Goal: Obtain resource: Obtain resource

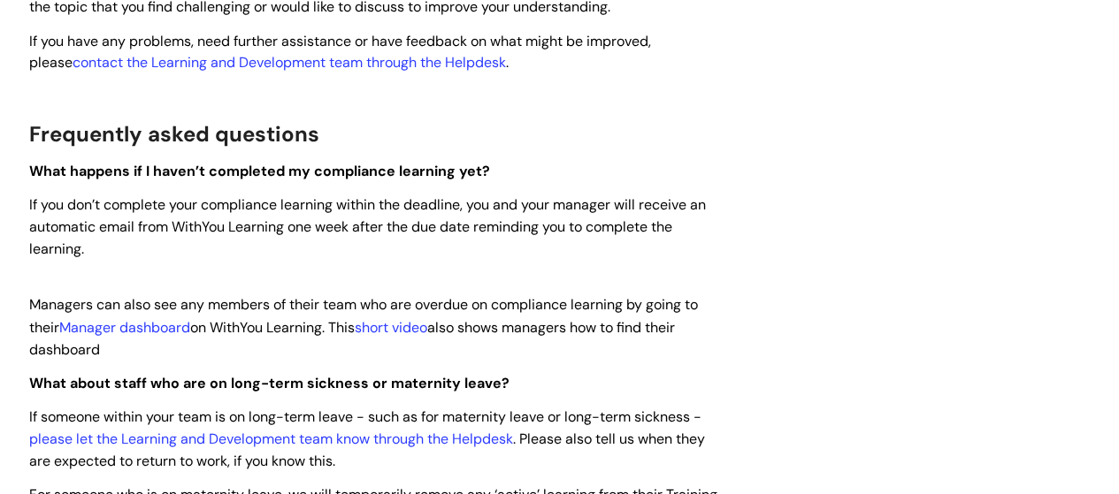
scroll to position [1238, 0]
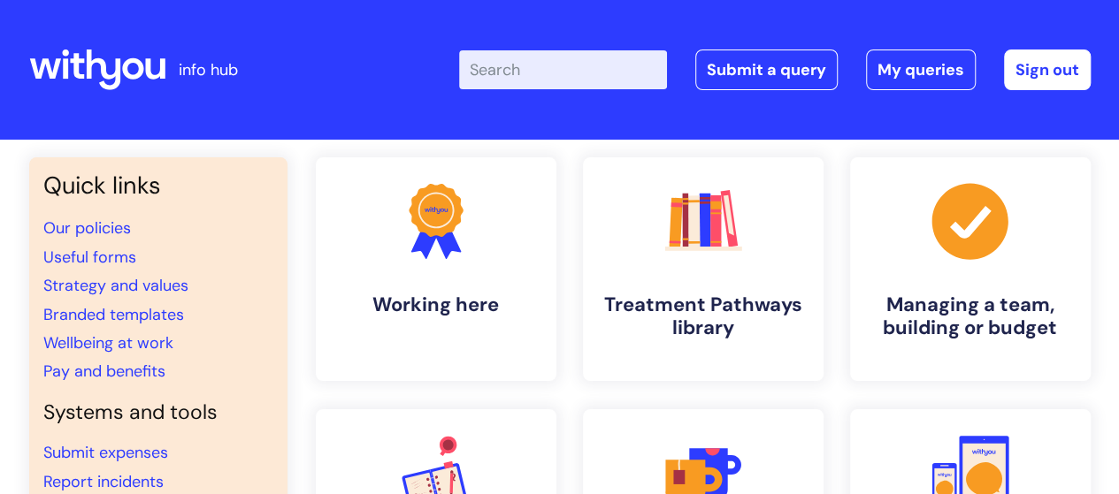
click at [587, 73] on input "Enter your search term here..." at bounding box center [563, 69] width 208 height 39
type input "recruitment authorisation form"
click button "Search" at bounding box center [0, 0] width 0 height 0
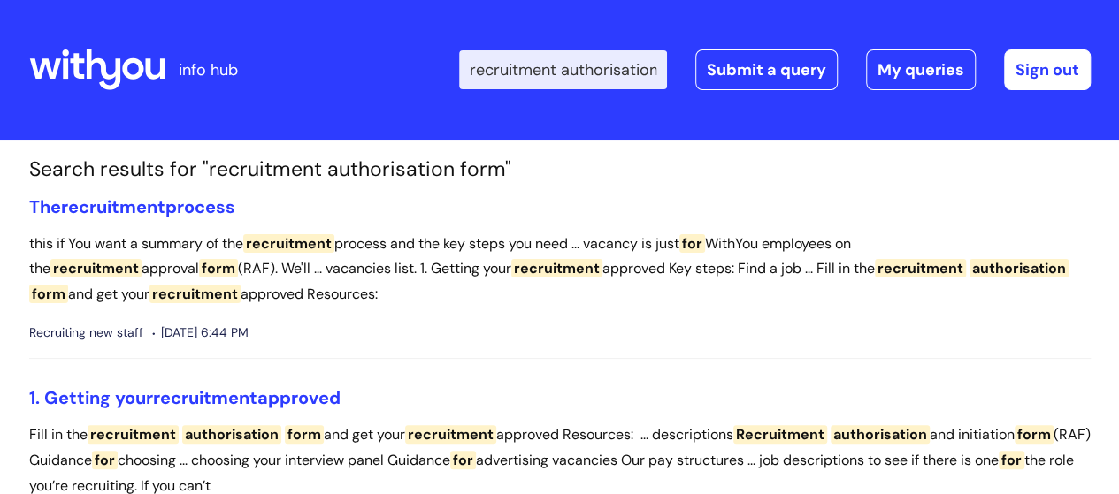
click at [92, 60] on icon at bounding box center [103, 70] width 34 height 41
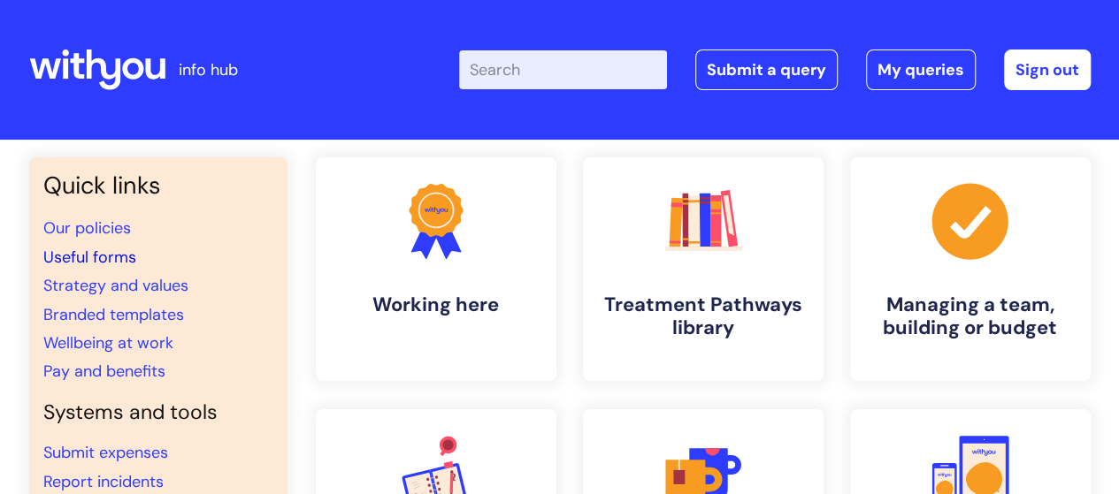
click at [62, 257] on link "Useful forms" at bounding box center [89, 257] width 93 height 21
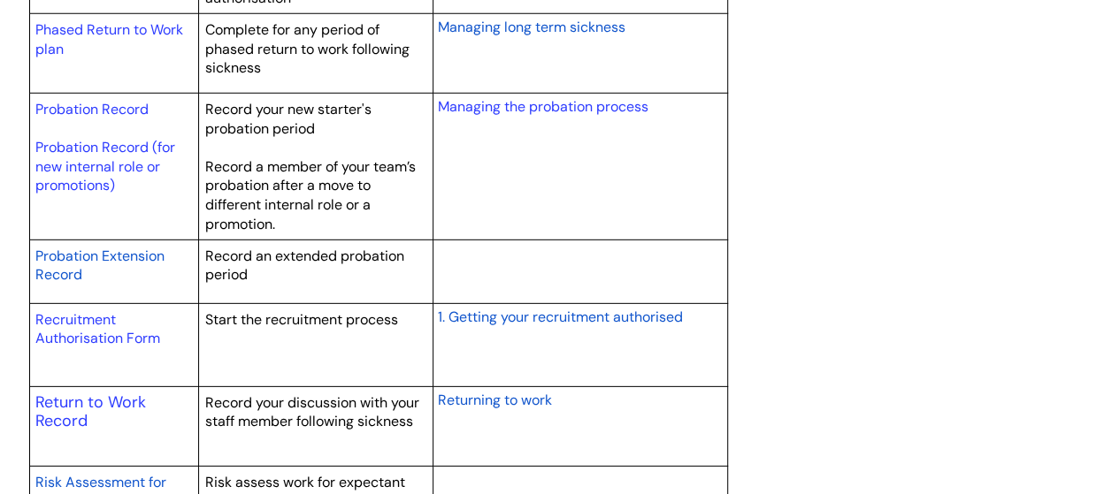
scroll to position [2565, 0]
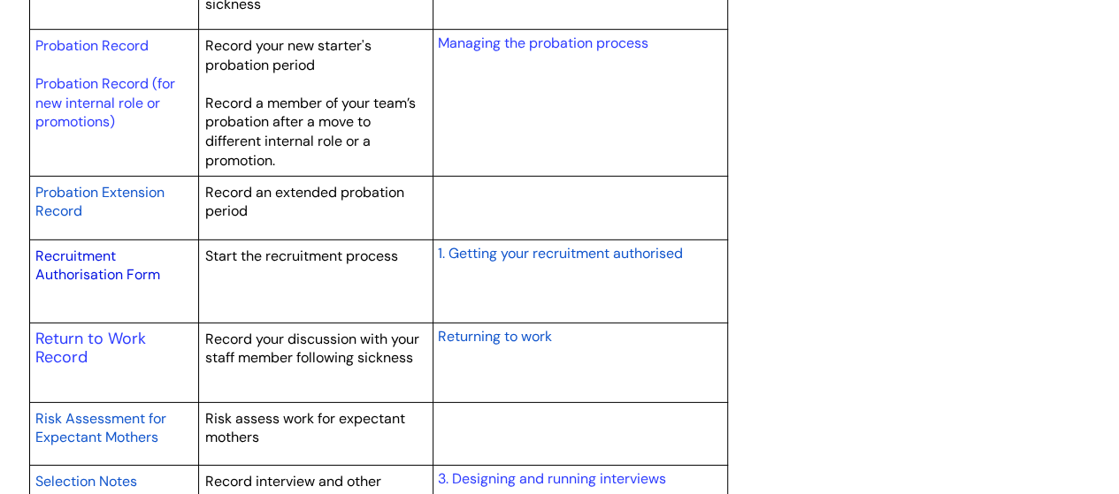
click at [60, 253] on link "Recruitment Authorisation Form" at bounding box center [97, 266] width 125 height 38
